Goal: Task Accomplishment & Management: Manage account settings

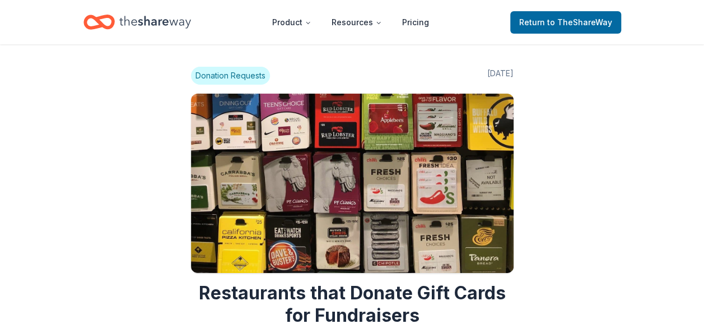
click at [251, 82] on span "Donation Requests" at bounding box center [230, 76] width 79 height 18
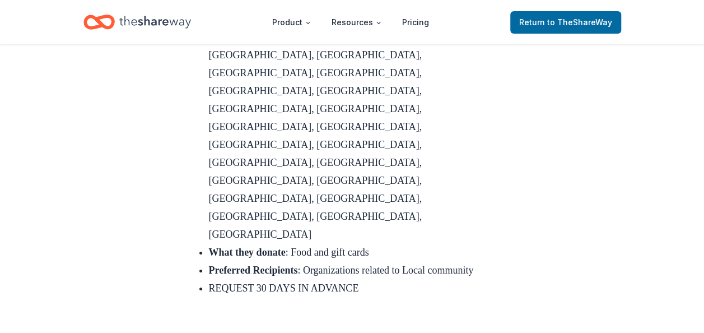
scroll to position [2024, 0]
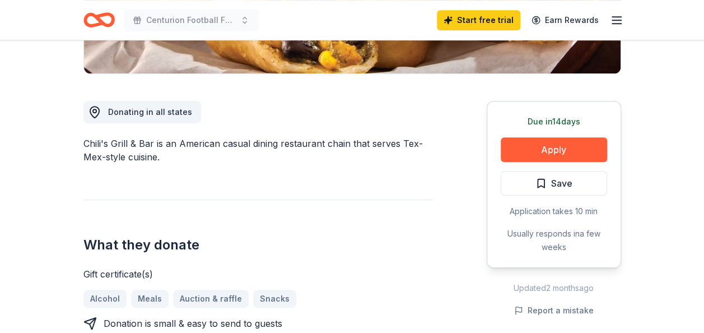
scroll to position [269, 0]
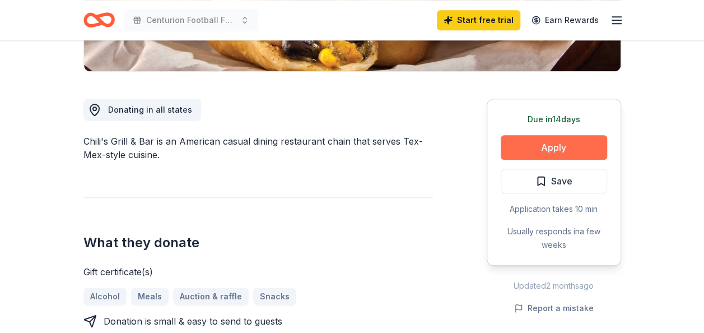
click at [564, 143] on button "Apply" at bounding box center [554, 147] width 106 height 25
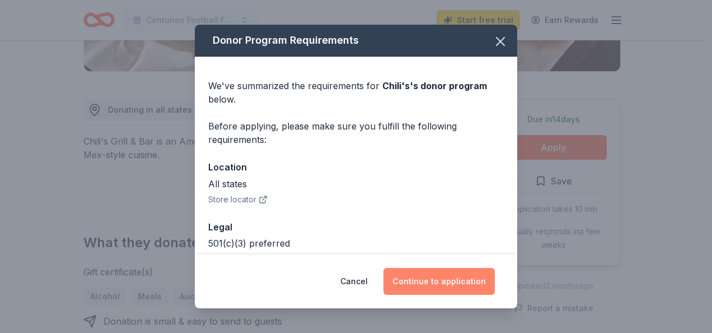
click at [439, 281] on button "Continue to application" at bounding box center [439, 281] width 111 height 27
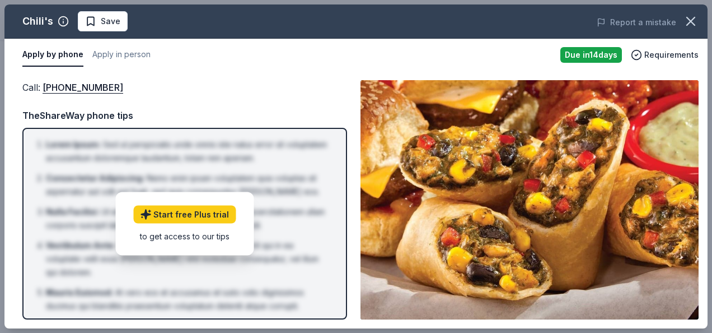
drag, startPoint x: 711, startPoint y: 72, endPoint x: 714, endPoint y: 110, distance: 37.6
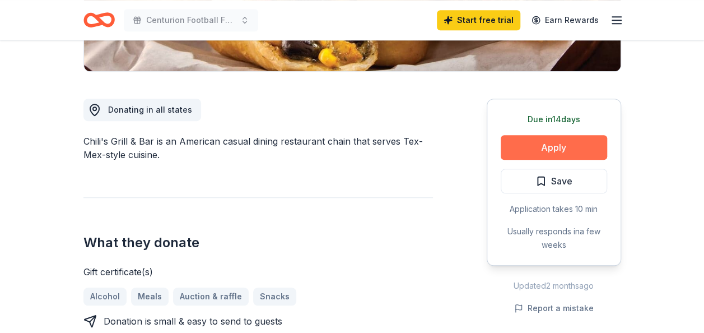
click at [554, 147] on button "Apply" at bounding box center [554, 147] width 106 height 25
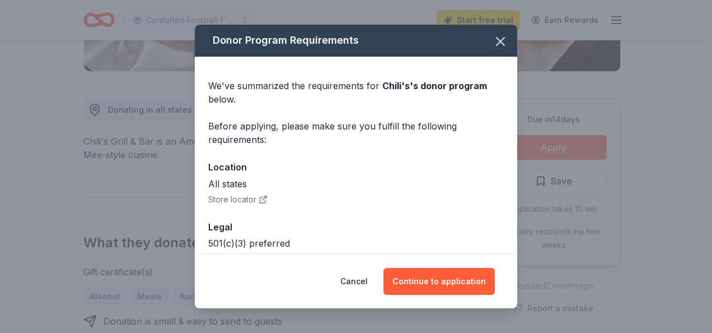
click at [554, 147] on div "Donor Program Requirements We've summarized the requirements for Chili's 's don…" at bounding box center [356, 166] width 712 height 333
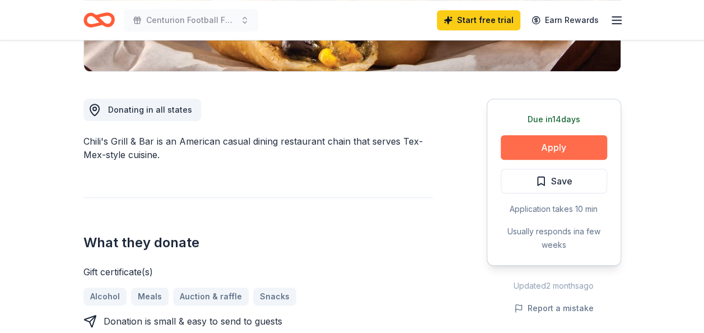
click at [554, 147] on button "Apply" at bounding box center [554, 147] width 106 height 25
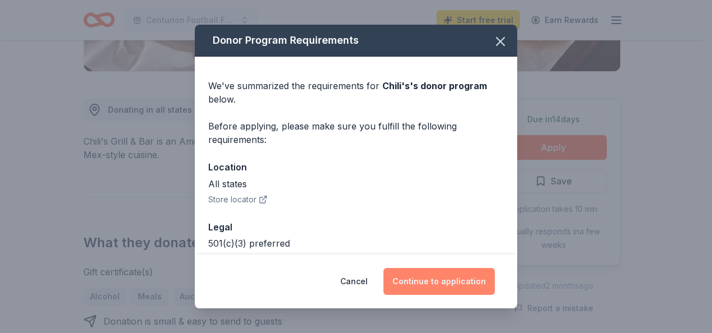
click at [433, 283] on button "Continue to application" at bounding box center [439, 281] width 111 height 27
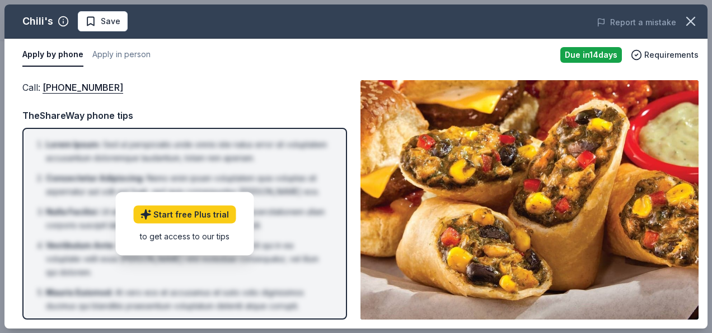
drag, startPoint x: 709, startPoint y: 90, endPoint x: 711, endPoint y: 119, distance: 29.2
click at [703, 119] on div "Chili's Save Report a mistake Apply by phone Apply in person Due in 14 days Req…" at bounding box center [356, 166] width 712 height 333
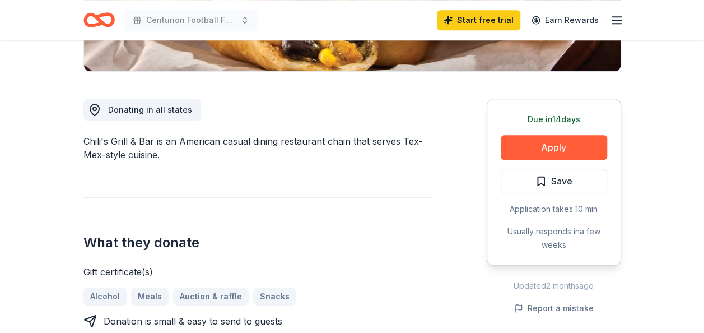
scroll to position [559, 0]
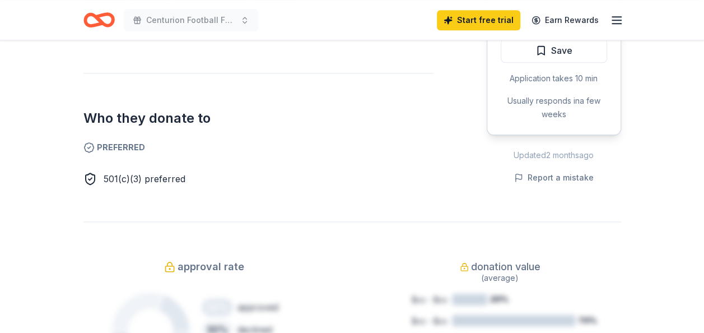
click at [619, 15] on icon "button" at bounding box center [616, 19] width 13 height 13
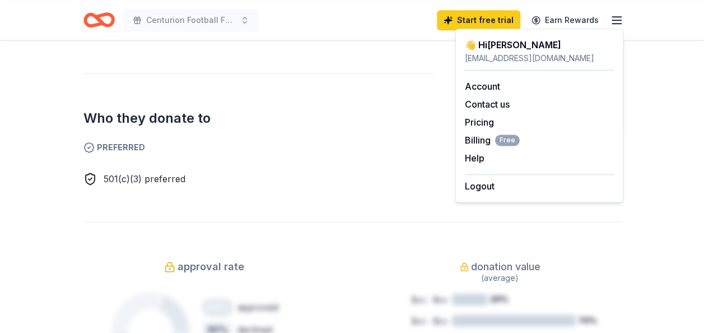
click at [516, 44] on div "👋 Hi Jillian" at bounding box center [539, 44] width 149 height 13
click at [502, 60] on div "jillianbowman@sbcglobal.net" at bounding box center [539, 58] width 149 height 13
click at [490, 90] on link "Account" at bounding box center [482, 86] width 35 height 11
